Goal: Task Accomplishment & Management: Use online tool/utility

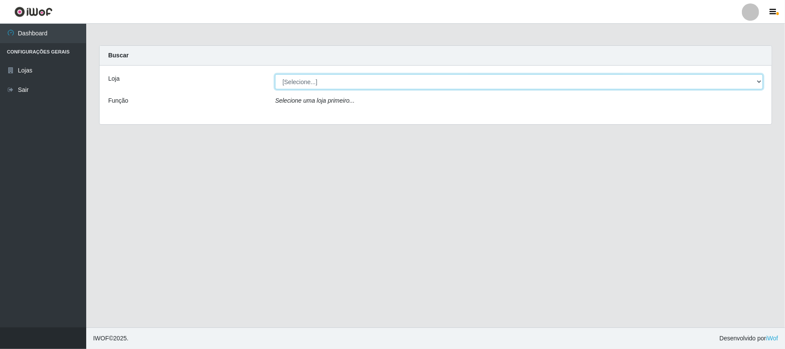
click at [372, 79] on select "[Selecione...] Super Vilton" at bounding box center [519, 81] width 488 height 15
select select "379"
click at [275, 74] on select "[Selecione...] Super Vilton" at bounding box center [519, 81] width 488 height 15
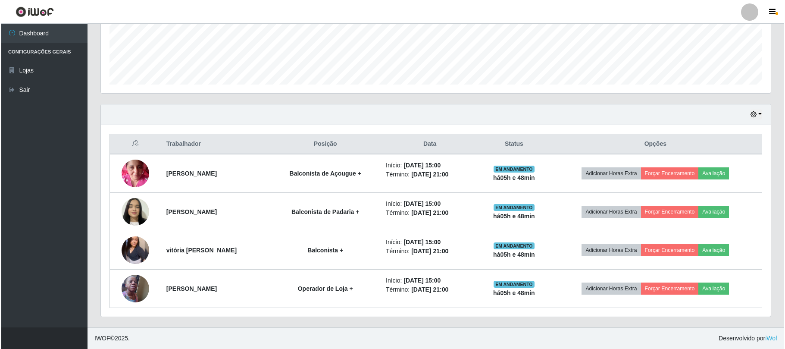
scroll to position [179, 669]
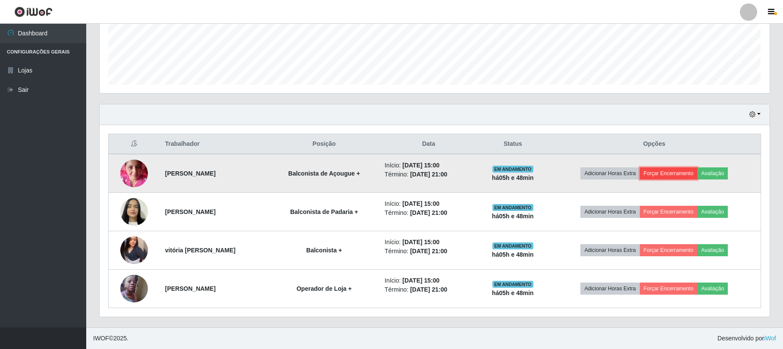
click at [682, 171] on button "Forçar Encerramento" at bounding box center [669, 173] width 58 height 12
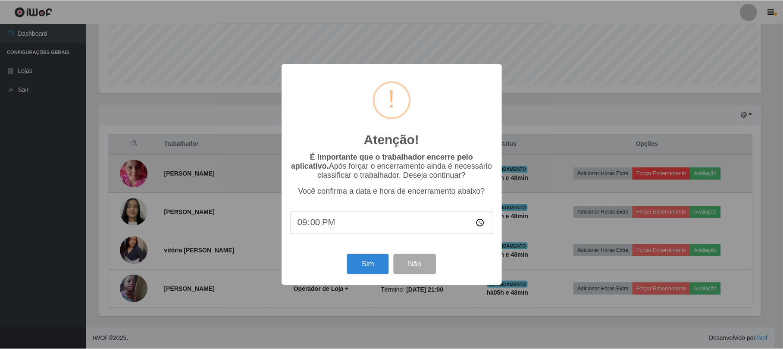
scroll to position [179, 663]
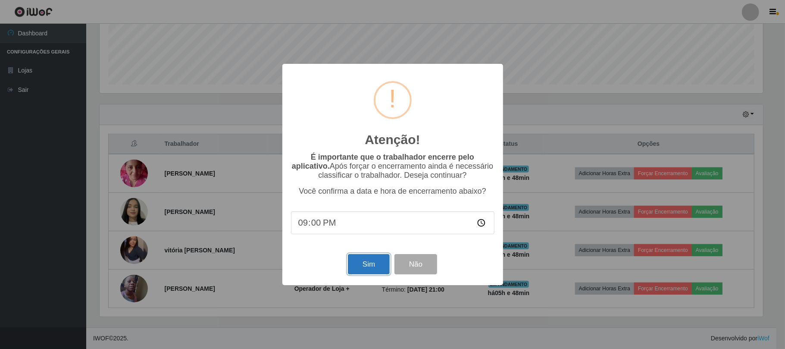
click at [375, 263] on button "Sim" at bounding box center [369, 264] width 42 height 20
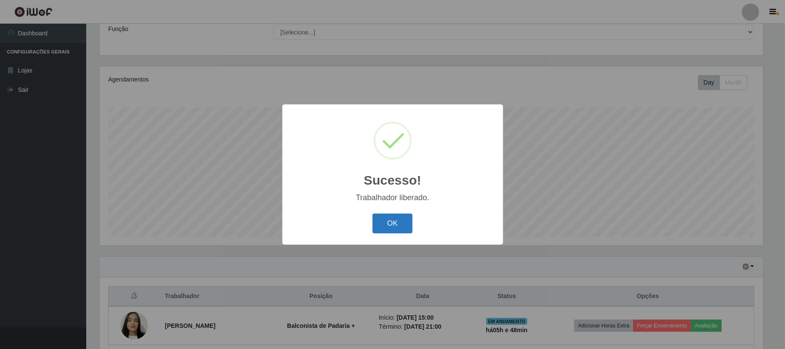
click at [391, 221] on button "OK" at bounding box center [392, 223] width 40 height 20
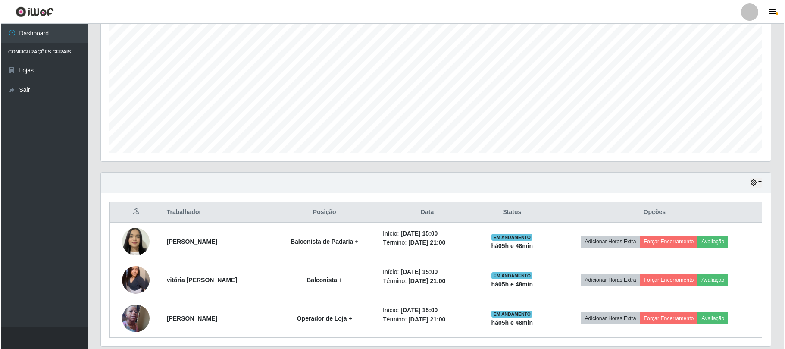
scroll to position [187, 0]
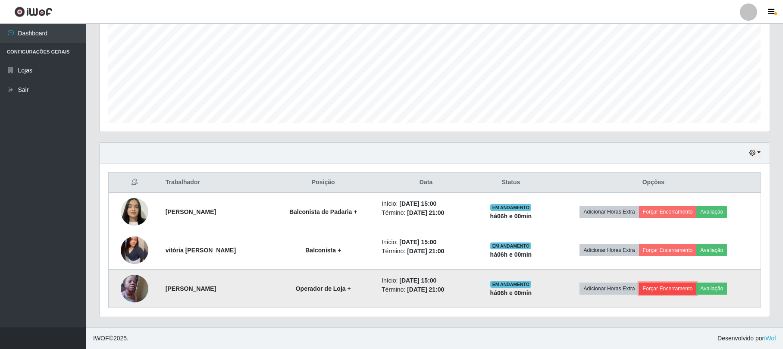
click at [666, 286] on button "Forçar Encerramento" at bounding box center [668, 288] width 58 height 12
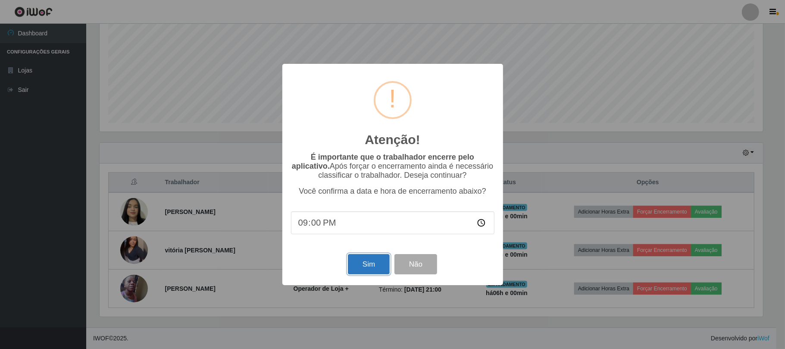
click at [373, 262] on button "Sim" at bounding box center [369, 264] width 42 height 20
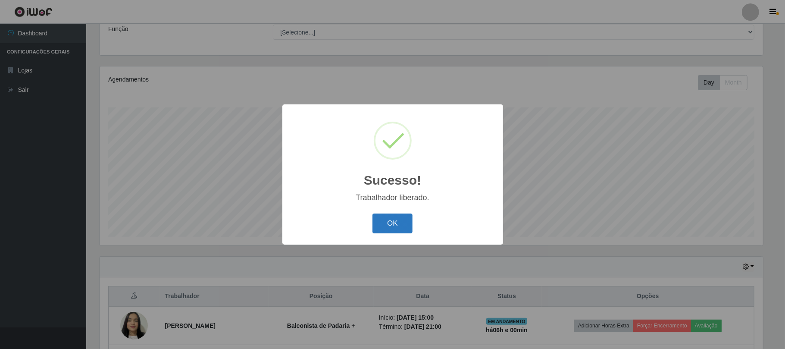
click at [390, 222] on button "OK" at bounding box center [392, 223] width 40 height 20
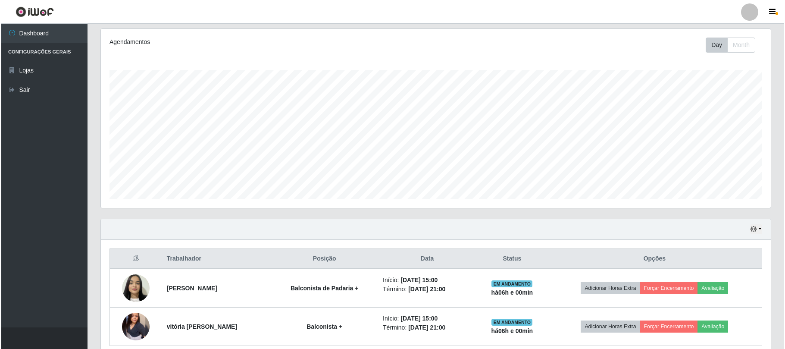
scroll to position [129, 0]
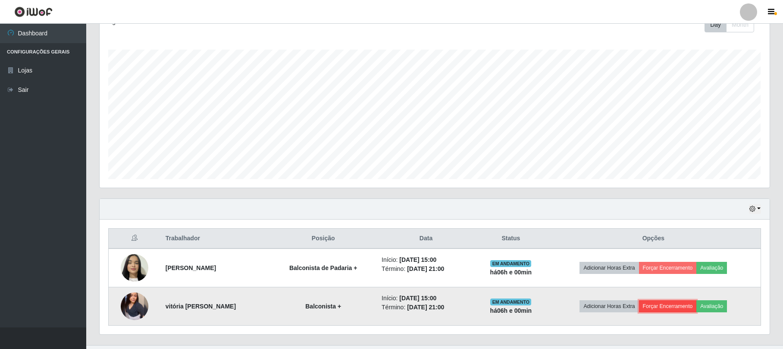
click at [671, 308] on button "Forçar Encerramento" at bounding box center [668, 306] width 58 height 12
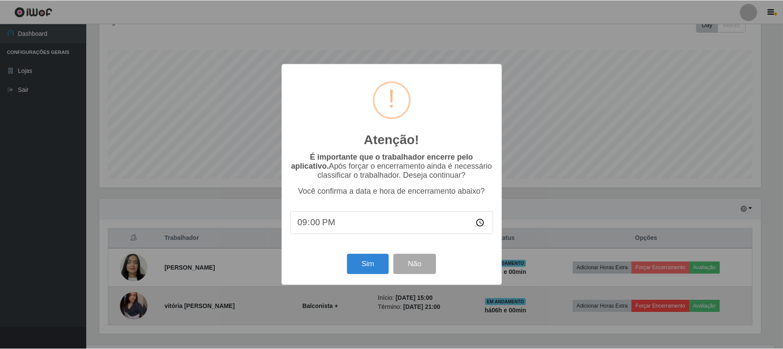
scroll to position [179, 663]
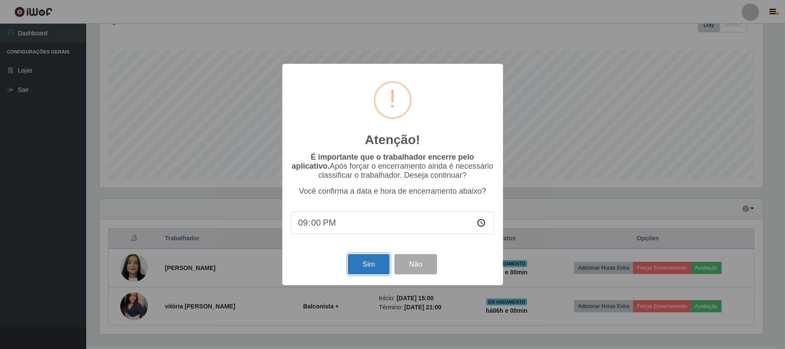
click at [371, 266] on button "Sim" at bounding box center [369, 264] width 42 height 20
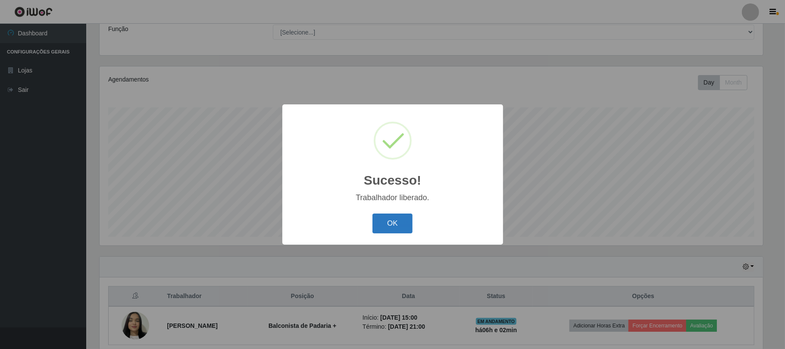
click at [378, 227] on button "OK" at bounding box center [392, 223] width 40 height 20
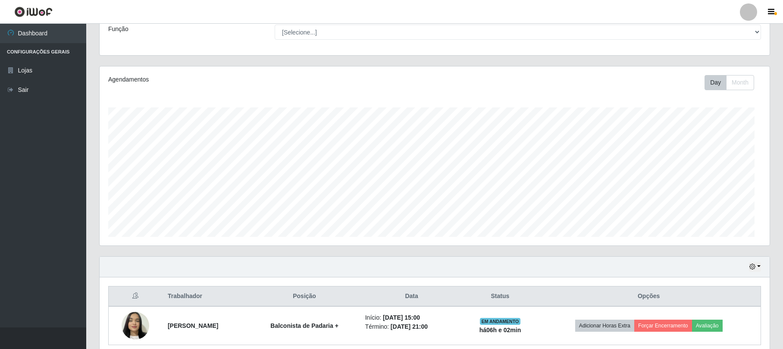
scroll to position [179, 669]
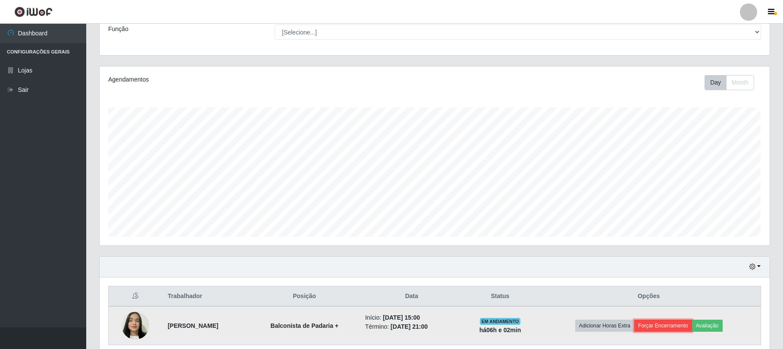
click at [673, 328] on button "Forçar Encerramento" at bounding box center [663, 325] width 58 height 12
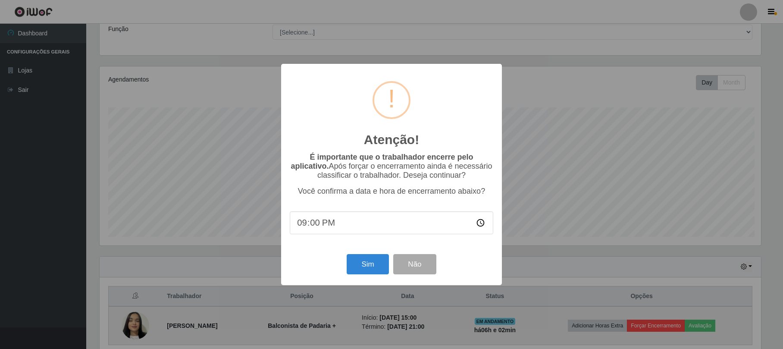
scroll to position [179, 663]
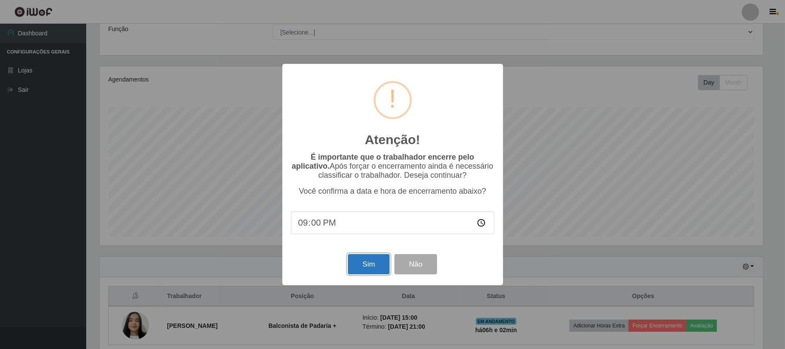
click at [376, 269] on button "Sim" at bounding box center [369, 264] width 42 height 20
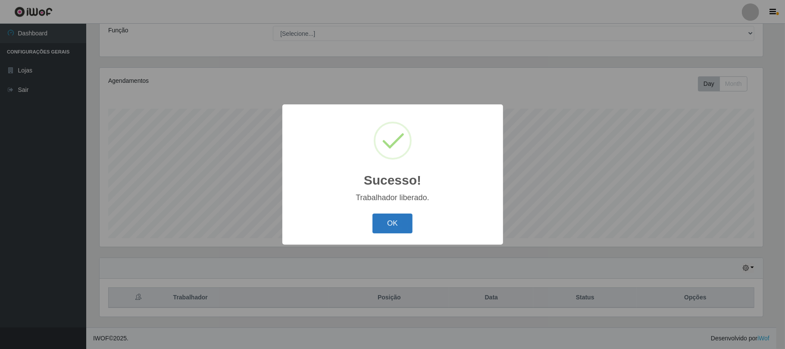
click at [385, 222] on button "OK" at bounding box center [392, 223] width 40 height 20
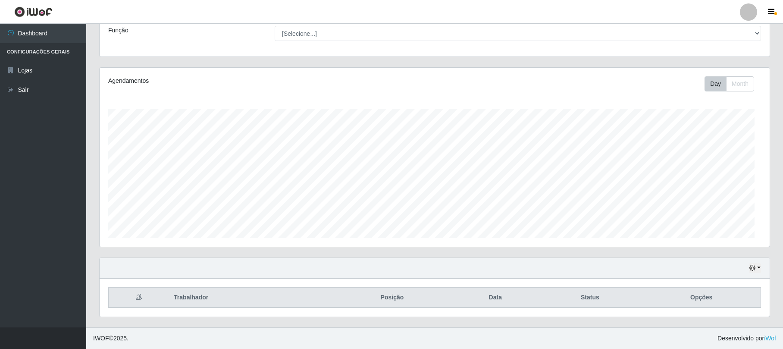
scroll to position [179, 669]
